Goal: Find specific page/section: Find specific page/section

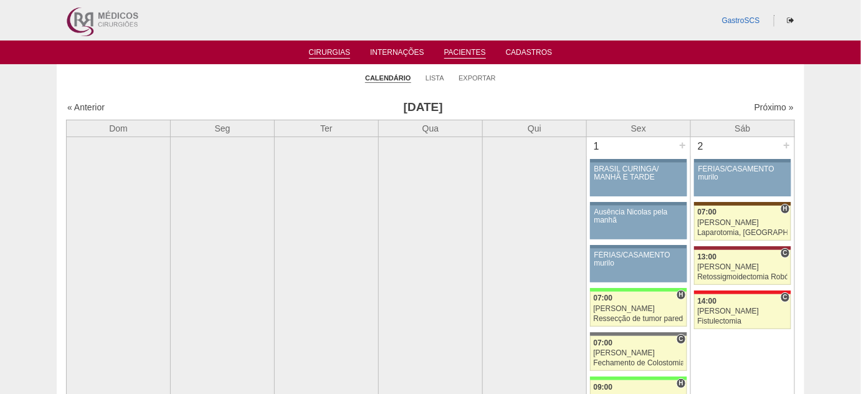
click at [470, 56] on link "Pacientes" at bounding box center [465, 53] width 42 height 11
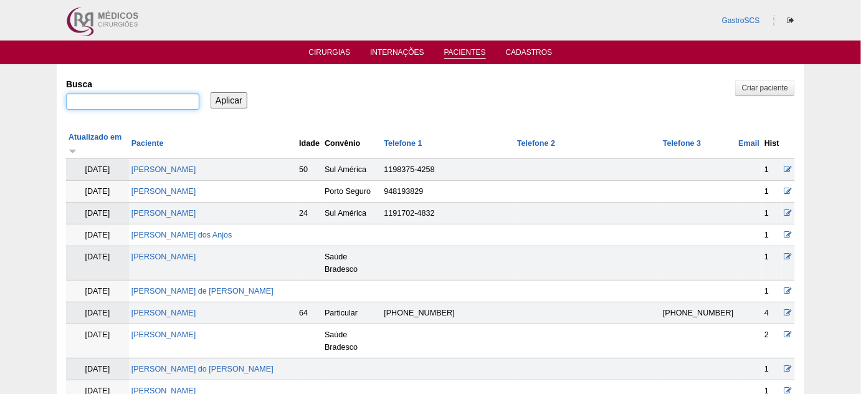
click at [146, 98] on input "Busca" at bounding box center [132, 101] width 133 height 16
type input "[PERSON_NAME]"
click at [211, 92] on input "Aplicar" at bounding box center [229, 100] width 37 height 16
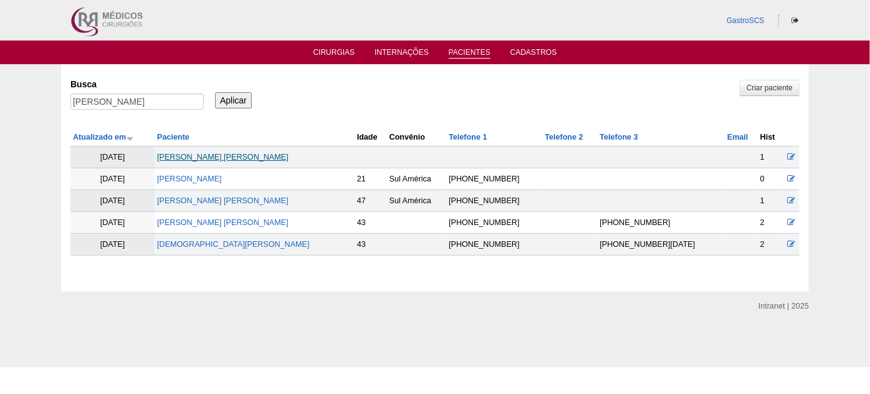
click at [236, 156] on link "Eliza Sant Ana da Silva" at bounding box center [222, 157] width 131 height 9
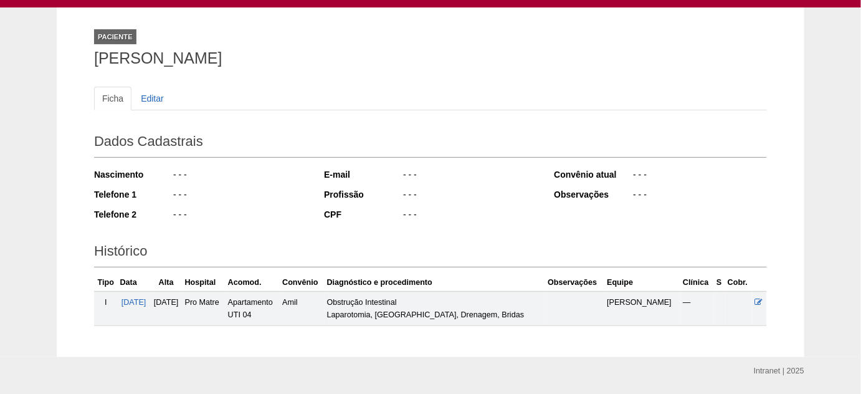
scroll to position [37, 0]
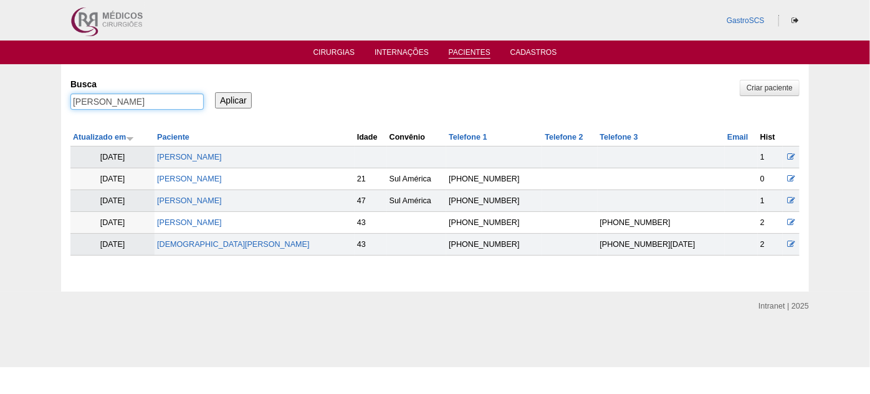
drag, startPoint x: 113, startPoint y: 99, endPoint x: 0, endPoint y: 95, distance: 113.5
click at [0, 95] on div "Pacientes Criar paciente [GEOGRAPHIC_DATA] ELIZA Aplicar Atualizado em Paciente…" at bounding box center [435, 177] width 870 height 227
paste input "[PERSON_NAME]"
type input ""[PERSON_NAME]""
click at [215, 92] on input "Aplicar" at bounding box center [233, 100] width 37 height 16
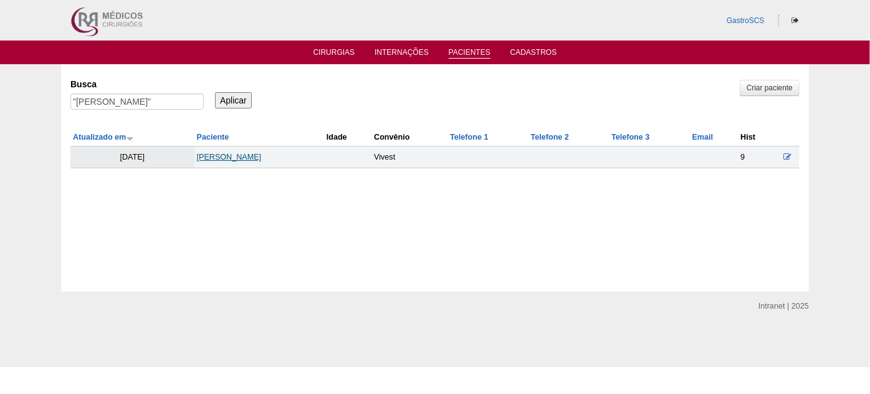
click at [251, 155] on link "[PERSON_NAME]" at bounding box center [229, 157] width 65 height 9
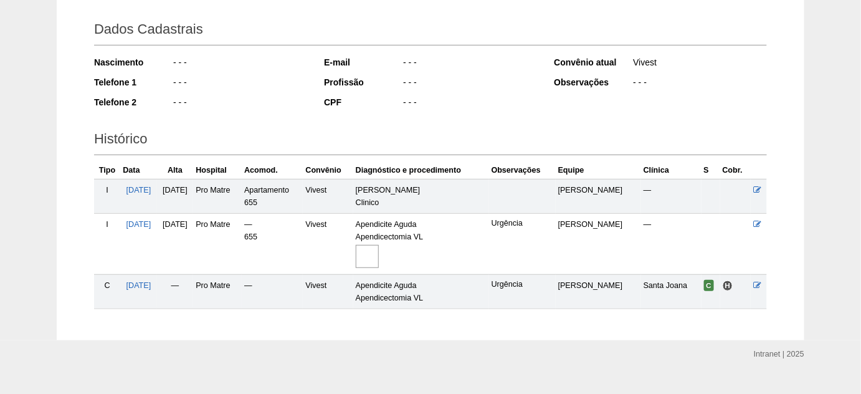
scroll to position [170, 0]
click at [379, 261] on img at bounding box center [367, 255] width 23 height 23
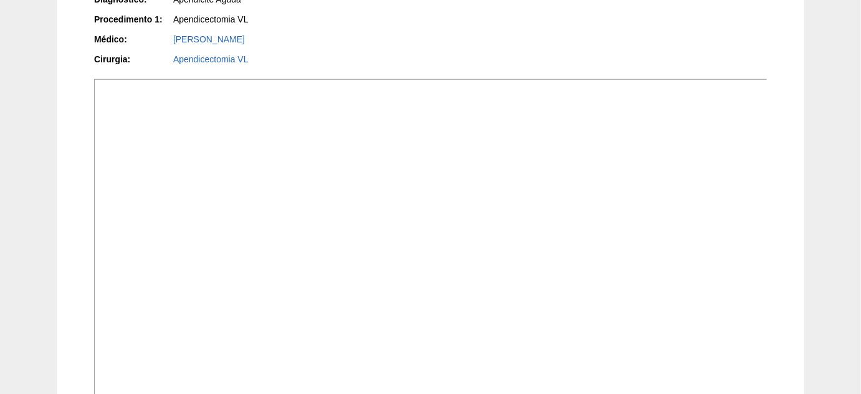
scroll to position [340, 0]
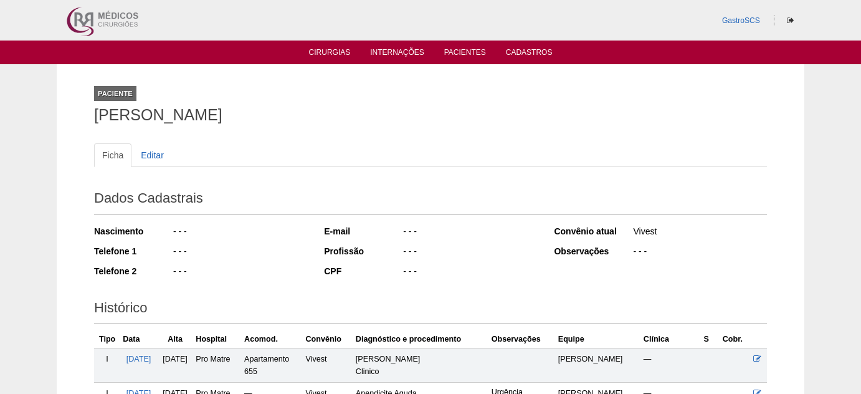
scroll to position [170, 0]
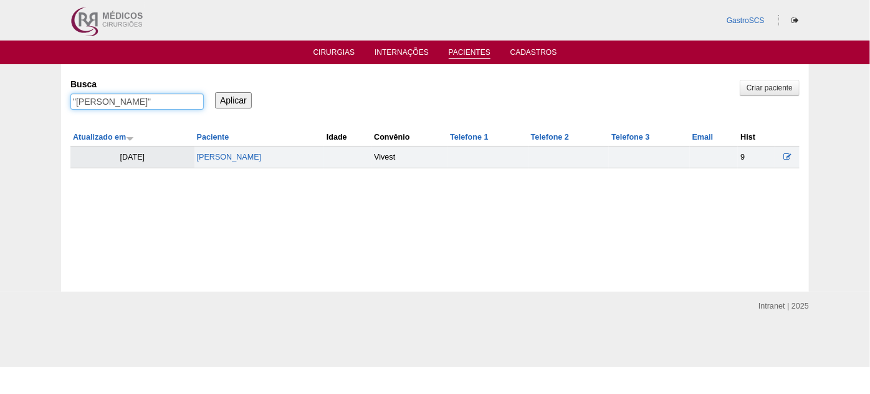
drag, startPoint x: 88, startPoint y: 107, endPoint x: 14, endPoint y: 106, distance: 74.8
click at [14, 106] on div "Pacientes Criar paciente Busca "VALERIA VIEIRA DA SILVA" Aplicar Atualizado em …" at bounding box center [435, 177] width 870 height 227
type input "ELIZA"
click at [215, 92] on input "Aplicar" at bounding box center [233, 100] width 37 height 16
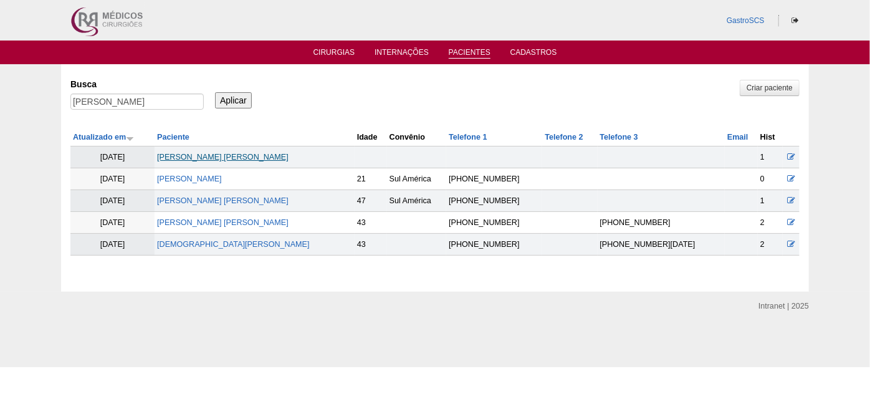
click at [226, 156] on link "[PERSON_NAME]" at bounding box center [222, 157] width 131 height 9
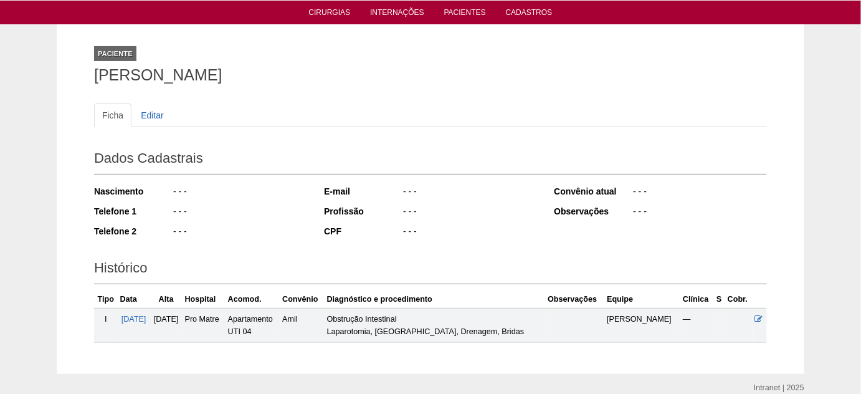
scroll to position [93, 0]
